Goal: Go to known website: Go to known website

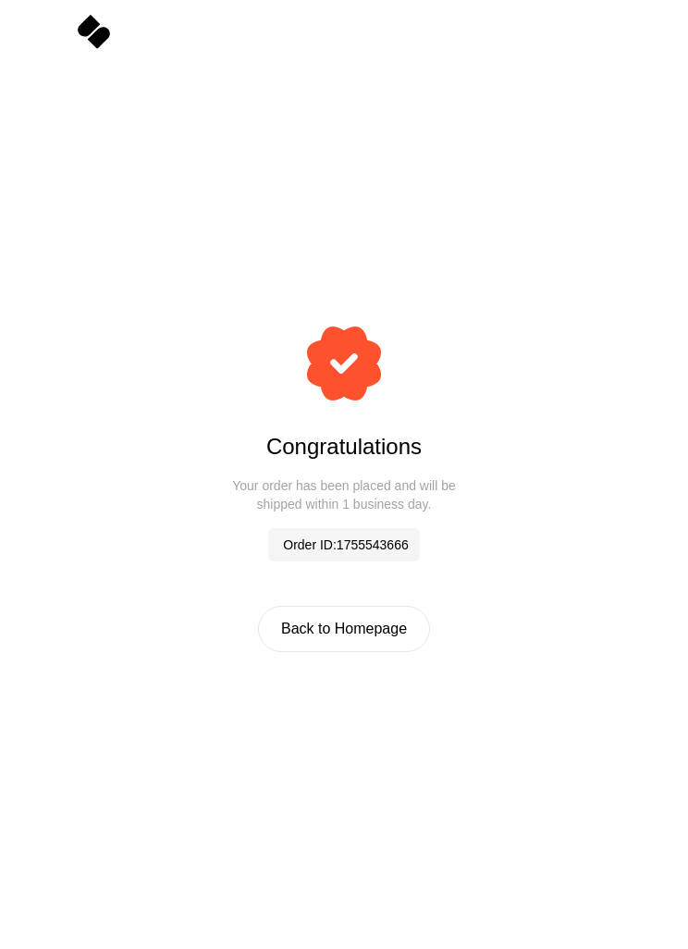
click at [299, 640] on span "Back to Homepage" at bounding box center [344, 629] width 126 height 22
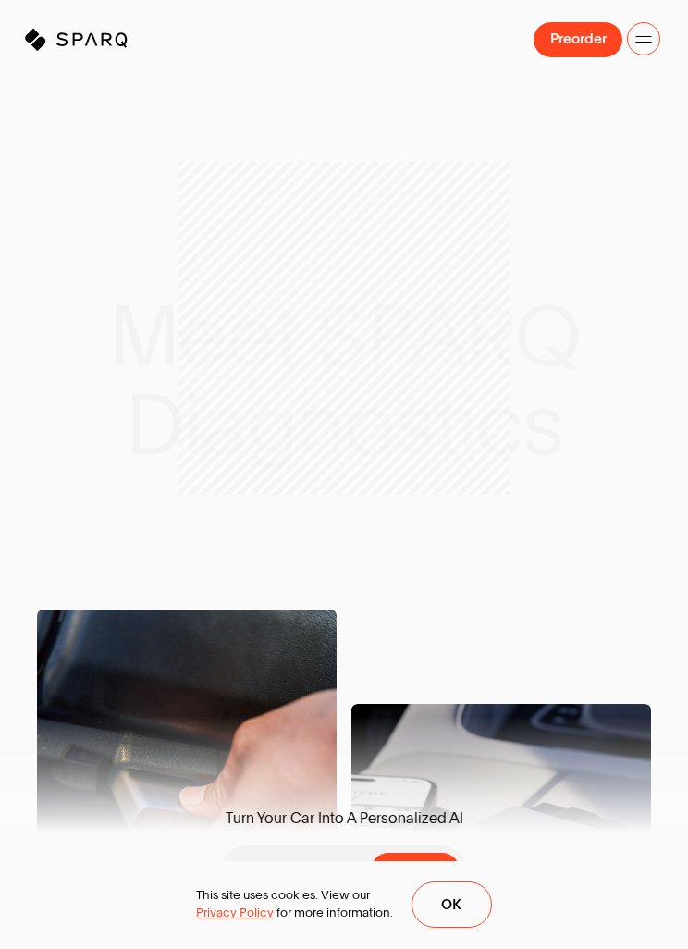
click at [453, 895] on button "Ok" at bounding box center [452, 904] width 81 height 46
